Goal: Task Accomplishment & Management: Complete application form

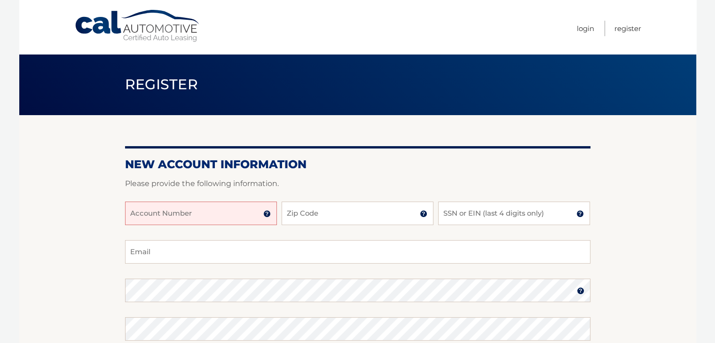
click at [212, 219] on input "Account Number" at bounding box center [201, 213] width 152 height 23
type input "44456019430"
click at [366, 213] on input "Zip Code" at bounding box center [357, 213] width 152 height 23
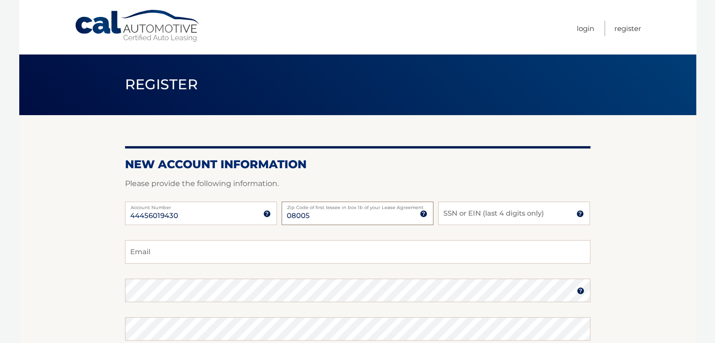
type input "08005"
click at [502, 217] on input "SSN or EIN (last 4 digits only)" at bounding box center [514, 213] width 152 height 23
type input "2697"
click at [199, 254] on input "Email" at bounding box center [357, 251] width 465 height 23
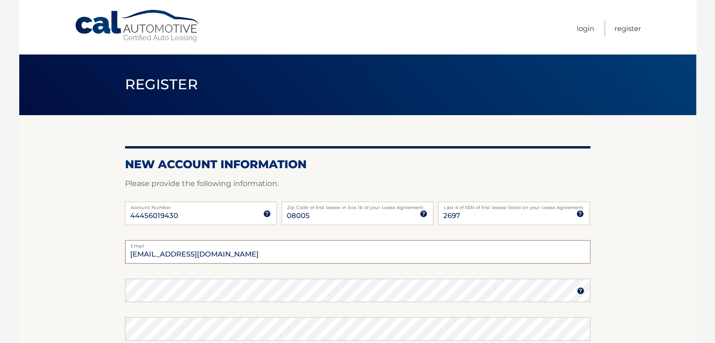
type input "michaeljmattiello@gmail.com"
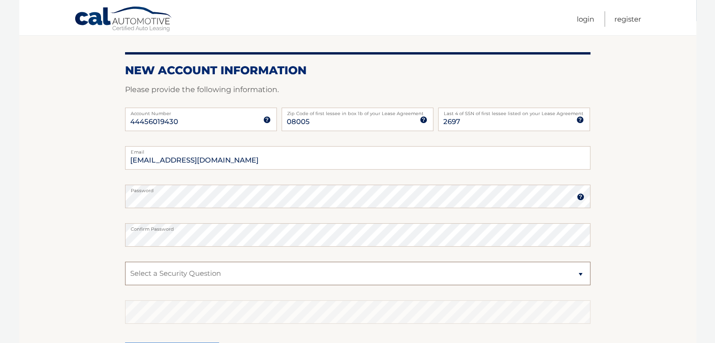
click at [208, 272] on select "Select a Security Question What was the name of your elementary school? What is…" at bounding box center [357, 273] width 465 height 23
select select "1"
click at [125, 262] on select "Select a Security Question What was the name of your elementary school? What is…" at bounding box center [357, 273] width 465 height 23
click at [237, 275] on select "Select a Security Question What was the name of your elementary school? What is…" at bounding box center [357, 273] width 465 height 23
click at [237, 274] on select "Select a Security Question What was the name of your elementary school? What is…" at bounding box center [357, 273] width 465 height 23
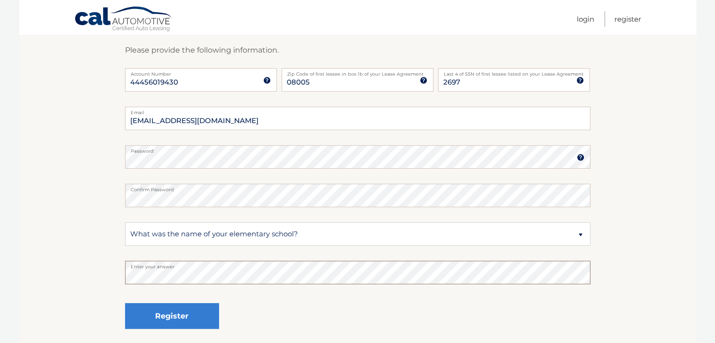
scroll to position [188, 0]
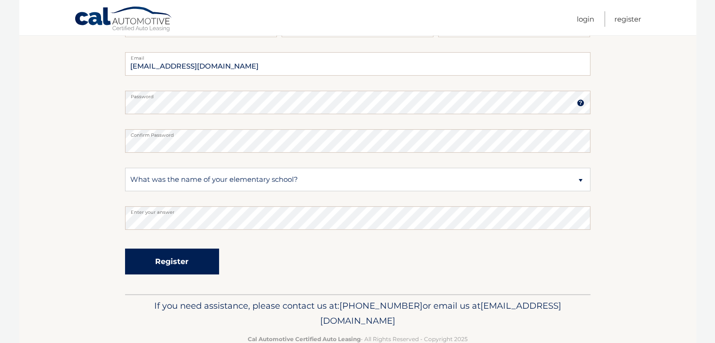
click at [159, 263] on button "Register" at bounding box center [172, 262] width 94 height 26
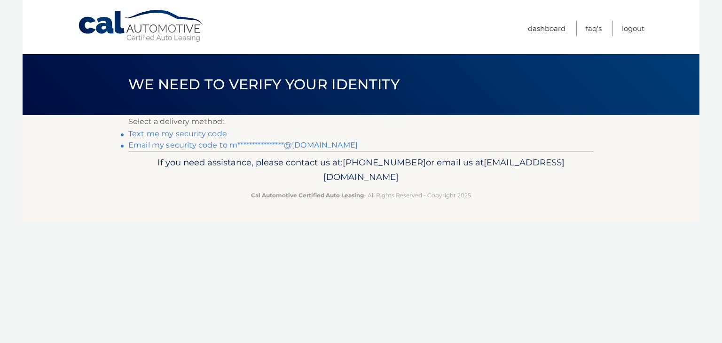
click at [187, 133] on link "Text me my security code" at bounding box center [177, 133] width 99 height 9
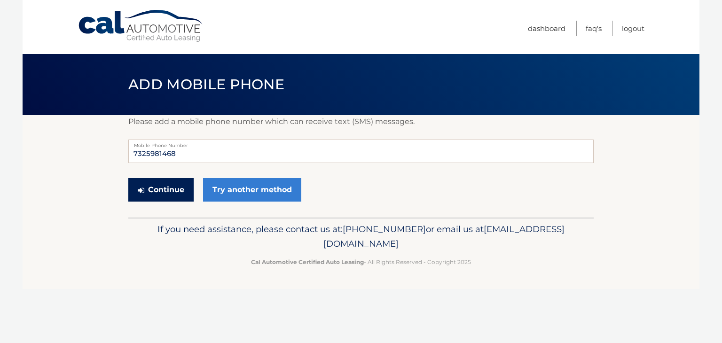
click at [167, 188] on button "Continue" at bounding box center [160, 189] width 65 height 23
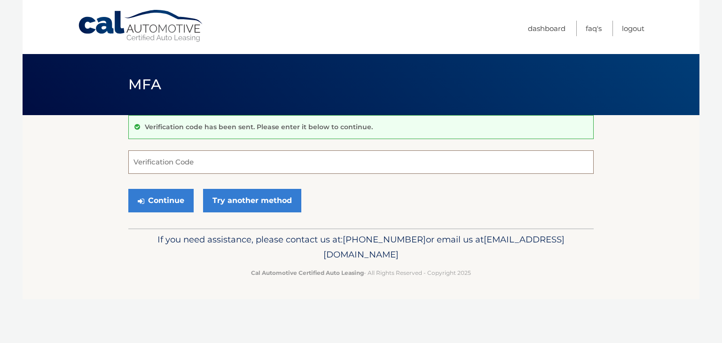
click at [222, 160] on input "Verification Code" at bounding box center [360, 161] width 465 height 23
type input "871777"
click at [128, 189] on button "Continue" at bounding box center [160, 200] width 65 height 23
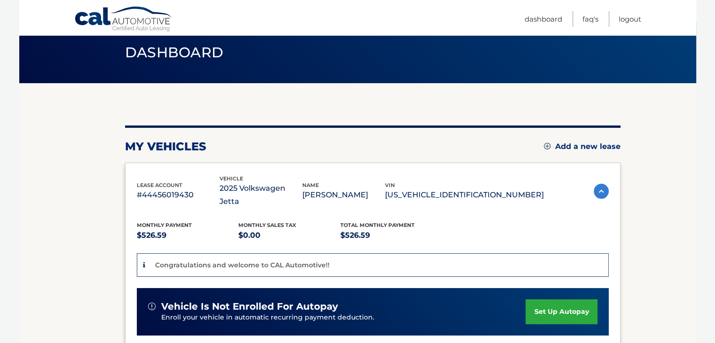
scroll to position [25, 0]
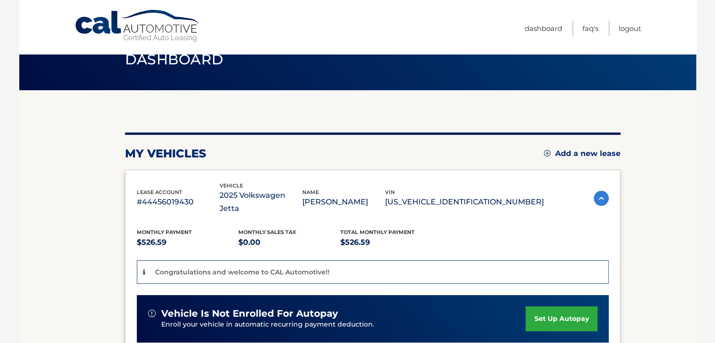
click at [554, 306] on link "set up autopay" at bounding box center [560, 318] width 71 height 25
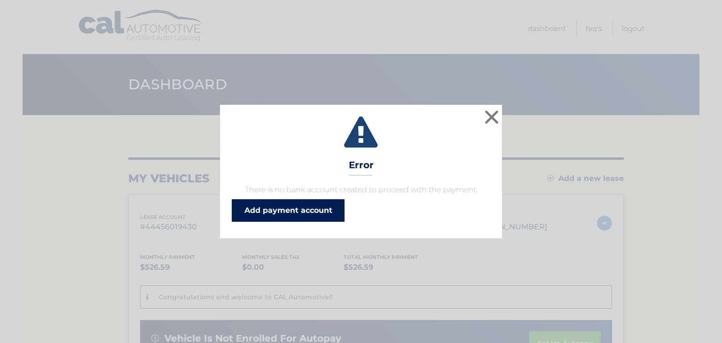
click at [300, 214] on link "Add payment account" at bounding box center [288, 210] width 113 height 23
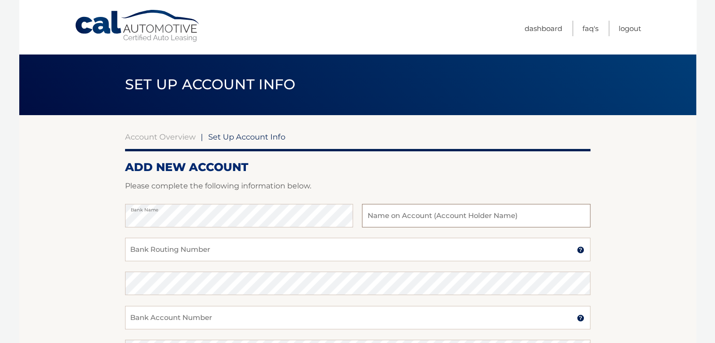
click at [427, 219] on input "text" at bounding box center [476, 215] width 228 height 23
type input "Michael Mattiello"
click at [196, 245] on input "Bank Routing Number" at bounding box center [357, 249] width 465 height 23
type input "031201360"
click at [208, 319] on input "Bank Account Number" at bounding box center [357, 317] width 465 height 23
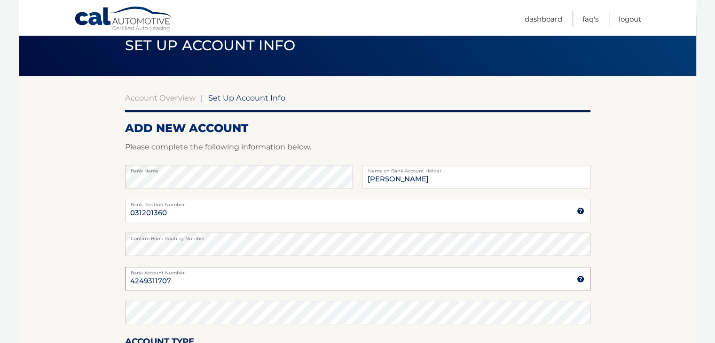
scroll to position [94, 0]
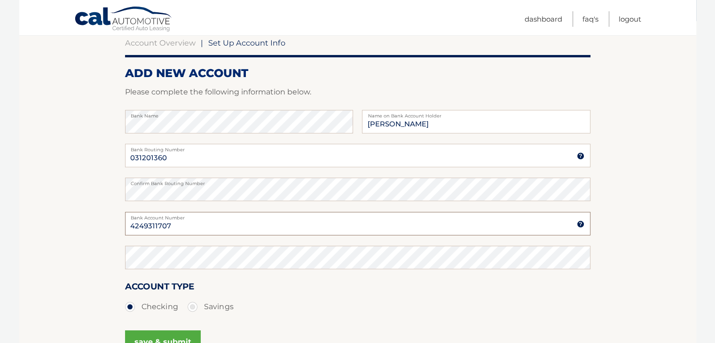
type input "4249311707"
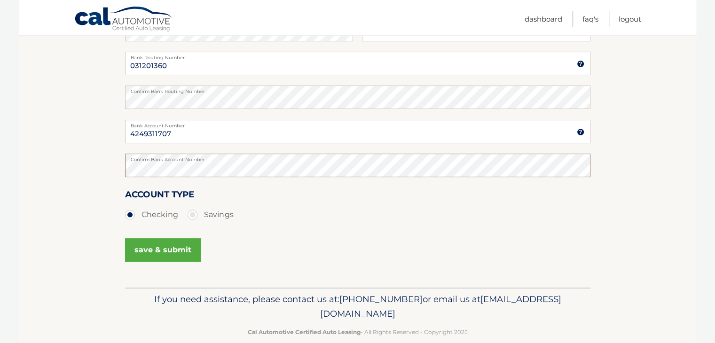
scroll to position [188, 0]
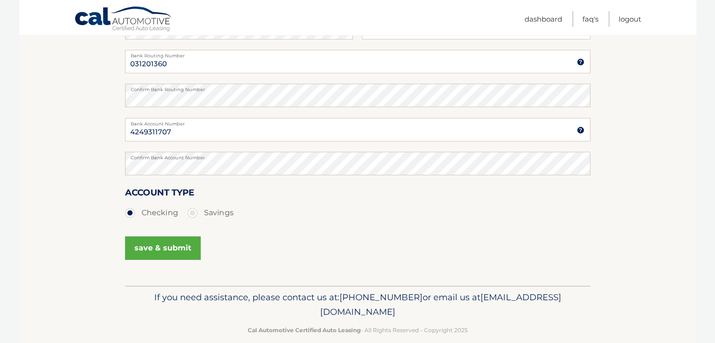
click at [150, 249] on button "save & submit" at bounding box center [163, 247] width 76 height 23
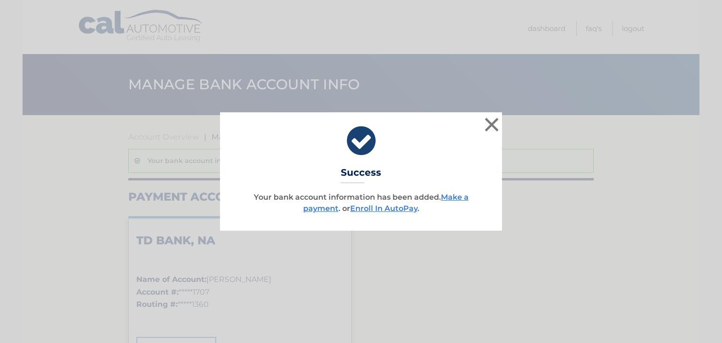
click at [430, 306] on div "× Success Your bank account information has been added. Make a payment . or Enr…" at bounding box center [361, 171] width 722 height 343
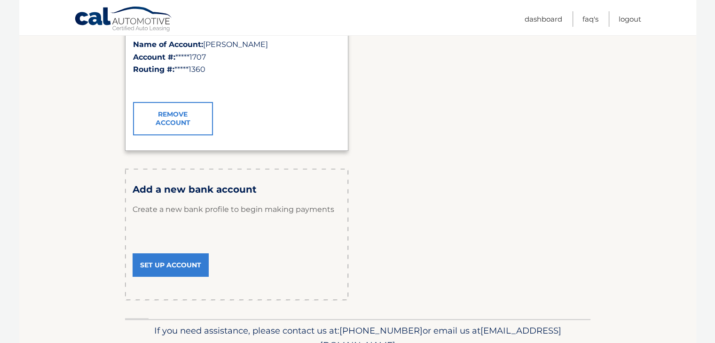
scroll to position [94, 0]
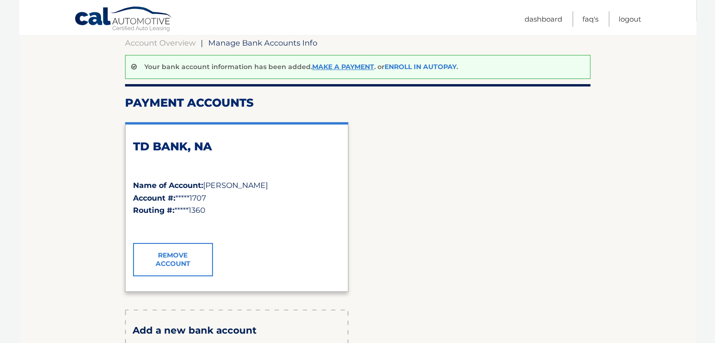
click at [417, 63] on link "Enroll In AutoPay" at bounding box center [420, 66] width 72 height 8
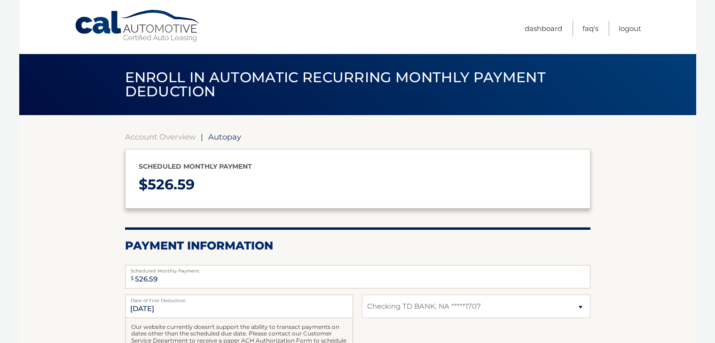
select select "NGJhMTMwMzktZDk1ZS00NTE5LTgxNGMtY2FhMmFmOTA4MTcw"
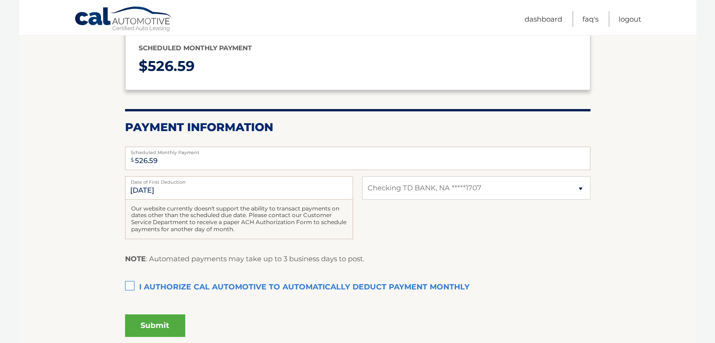
scroll to position [141, 0]
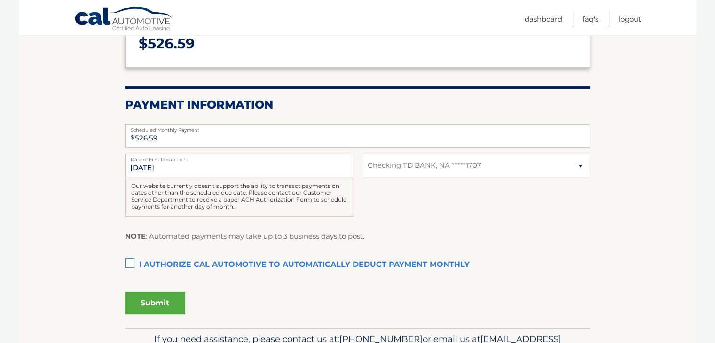
click at [130, 264] on label "I authorize cal automotive to automatically deduct payment monthly This checkbo…" at bounding box center [357, 265] width 465 height 19
click at [0, 0] on input "I authorize cal automotive to automatically deduct payment monthly This checkbo…" at bounding box center [0, 0] width 0 height 0
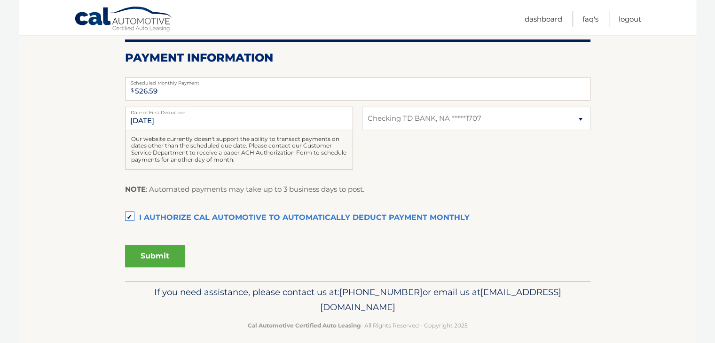
click at [159, 253] on button "Submit" at bounding box center [155, 256] width 60 height 23
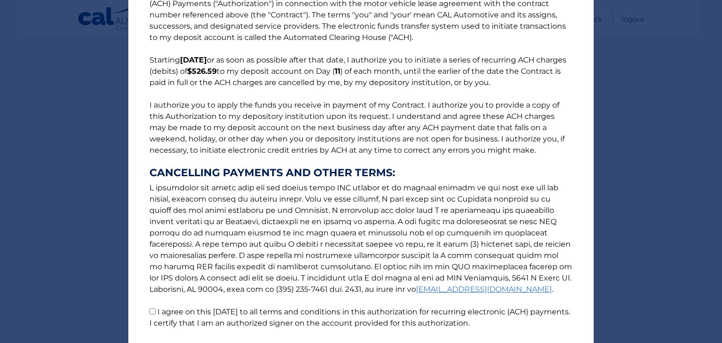
scroll to position [101, 0]
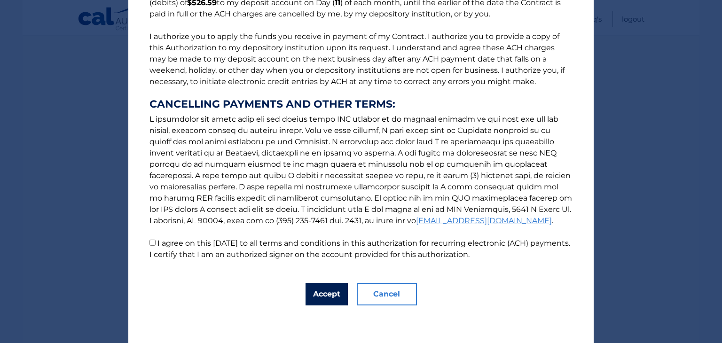
click at [328, 297] on button "Accept" at bounding box center [326, 294] width 42 height 23
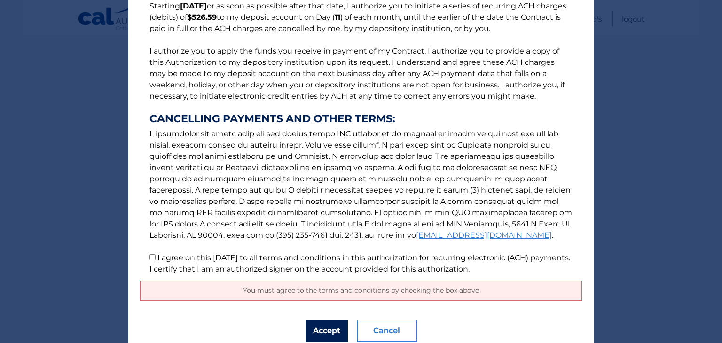
scroll to position [123, 0]
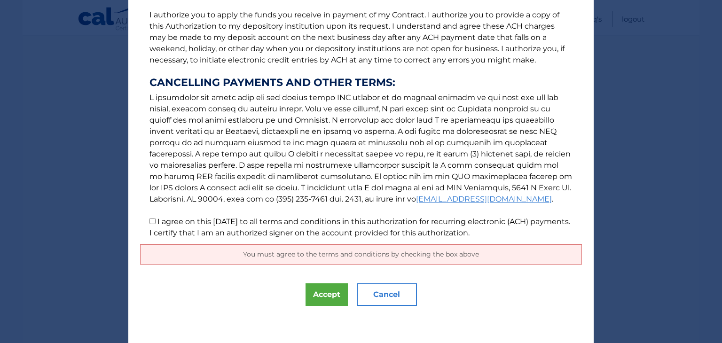
click at [149, 222] on input "I agree on this 09/30/2025 to all terms and conditions in this authorization fo…" at bounding box center [152, 221] width 6 height 6
checkbox input "true"
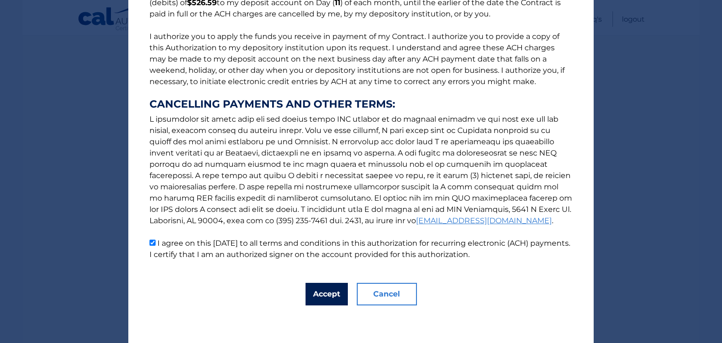
click at [328, 291] on button "Accept" at bounding box center [326, 294] width 42 height 23
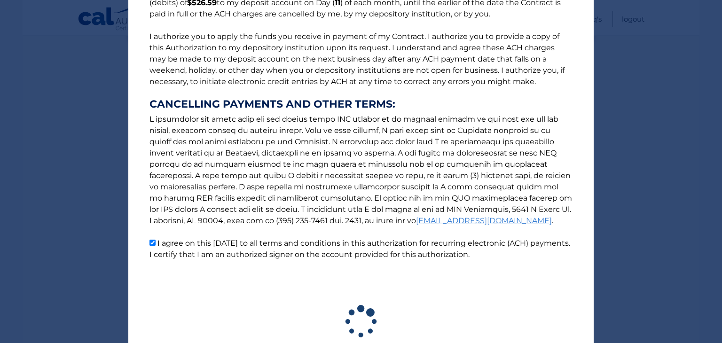
scroll to position [170, 0]
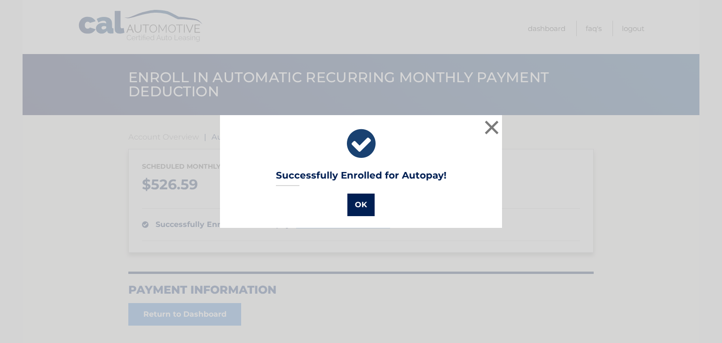
click at [353, 197] on button "OK" at bounding box center [360, 205] width 27 height 23
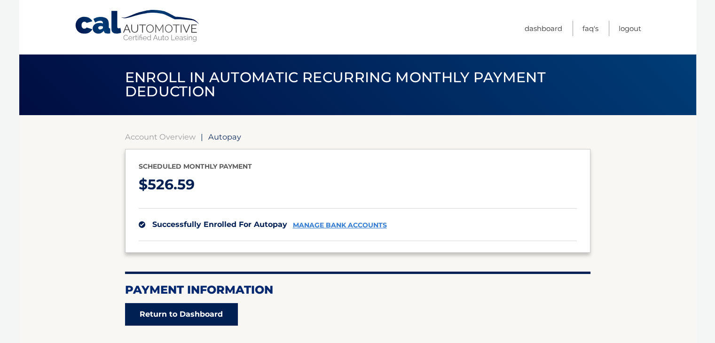
click at [166, 312] on link "Return to Dashboard" at bounding box center [181, 314] width 113 height 23
